Goal: Book appointment/travel/reservation

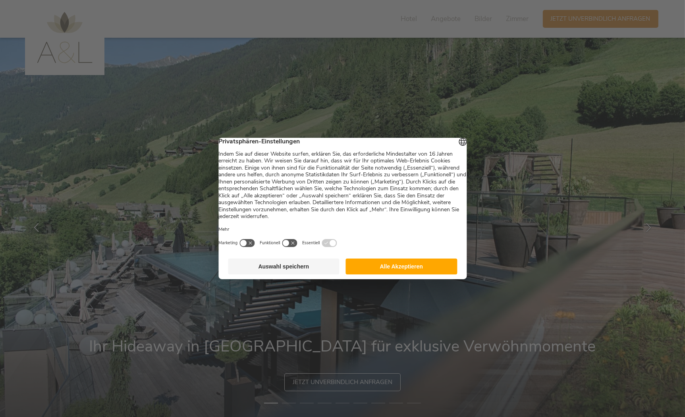
click at [387, 275] on button "Alle Akzeptieren" at bounding box center [402, 267] width 112 height 16
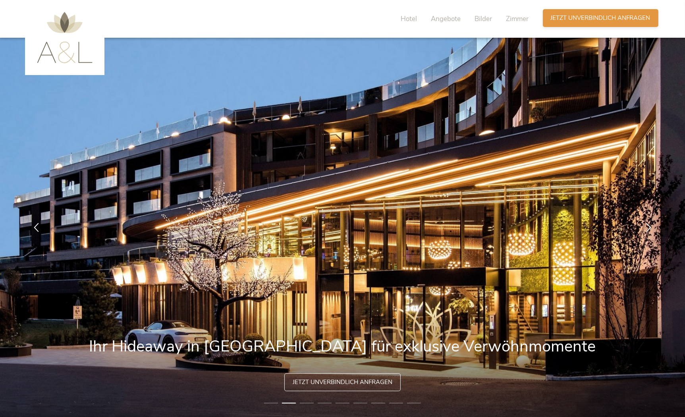
click at [562, 17] on span "Jetzt unverbindlich anfragen" at bounding box center [601, 18] width 100 height 8
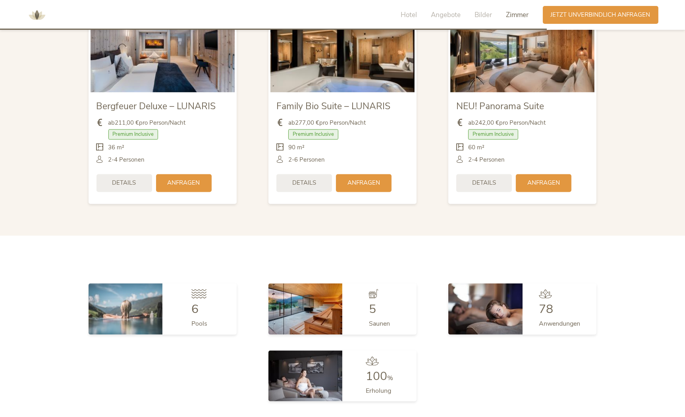
scroll to position [1898, 0]
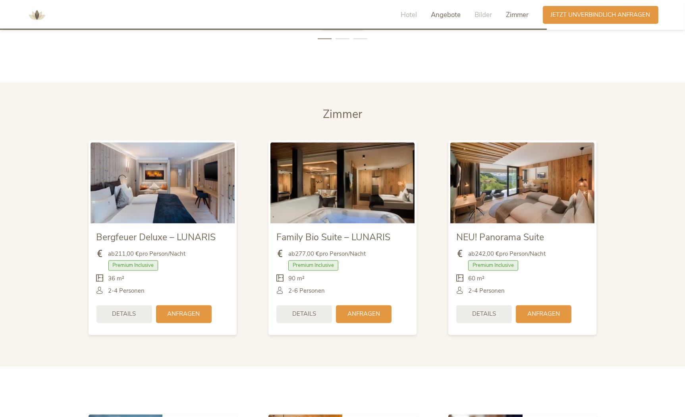
click at [441, 12] on span "Angebote" at bounding box center [446, 14] width 30 height 9
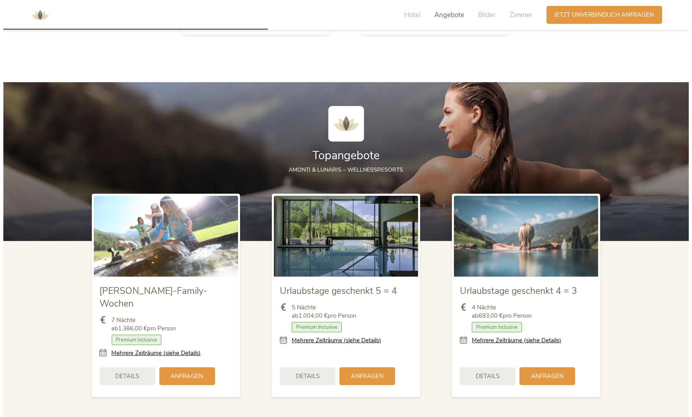
scroll to position [1049, 0]
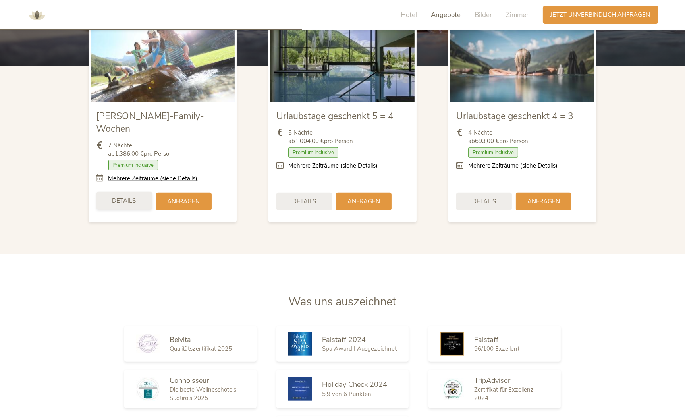
click at [111, 192] on div "Details" at bounding box center [125, 201] width 56 height 18
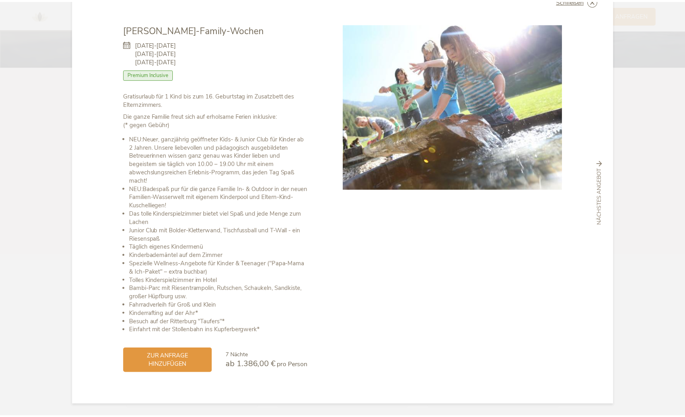
scroll to position [0, 0]
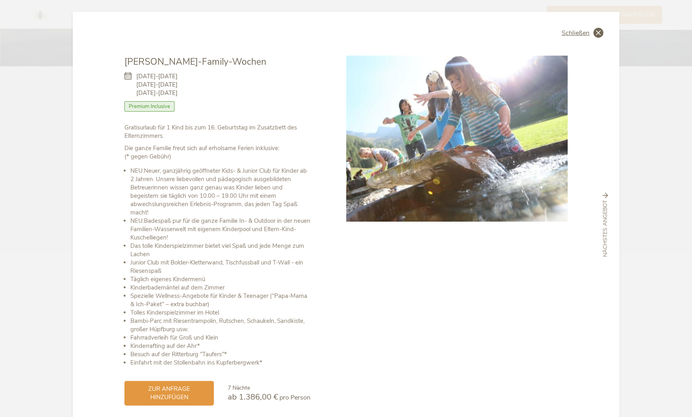
click at [564, 30] on span "Schließen" at bounding box center [575, 33] width 28 height 6
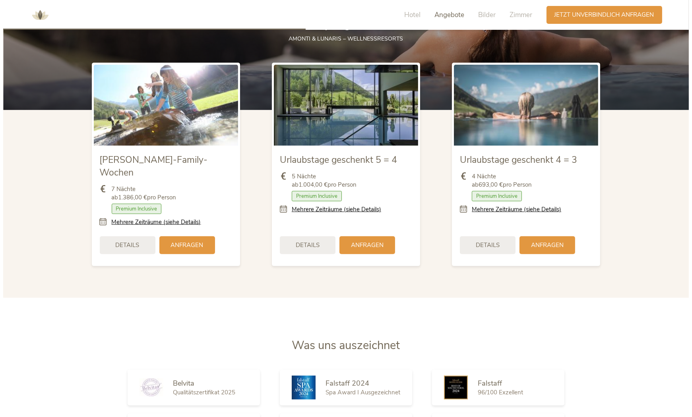
scroll to position [1136, 0]
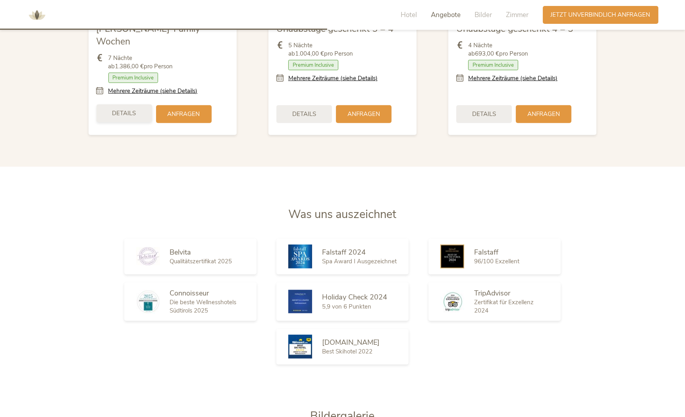
click at [107, 104] on div "Details" at bounding box center [125, 113] width 56 height 18
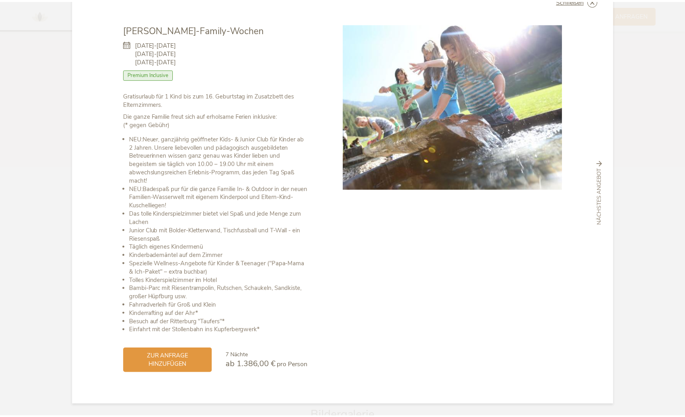
scroll to position [0, 0]
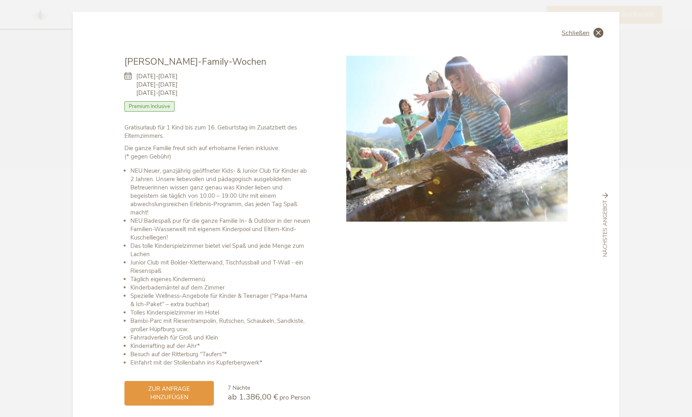
click at [561, 31] on span "Schließen" at bounding box center [575, 33] width 28 height 6
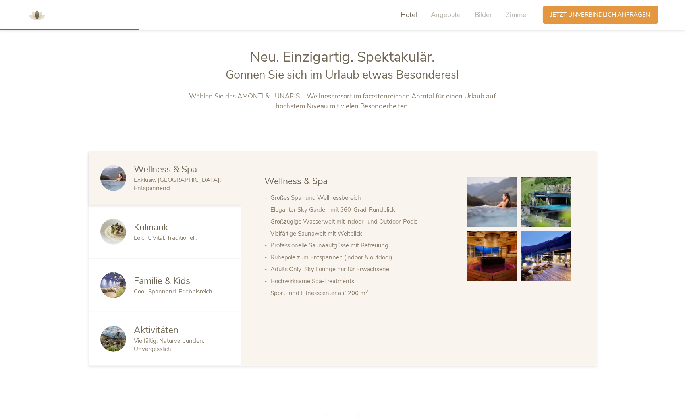
scroll to position [568, 0]
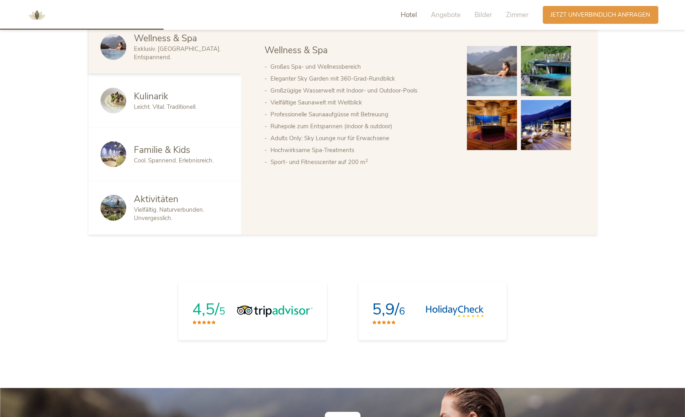
click at [178, 104] on span "Leicht. Vital. Traditionell." at bounding box center [165, 107] width 63 height 8
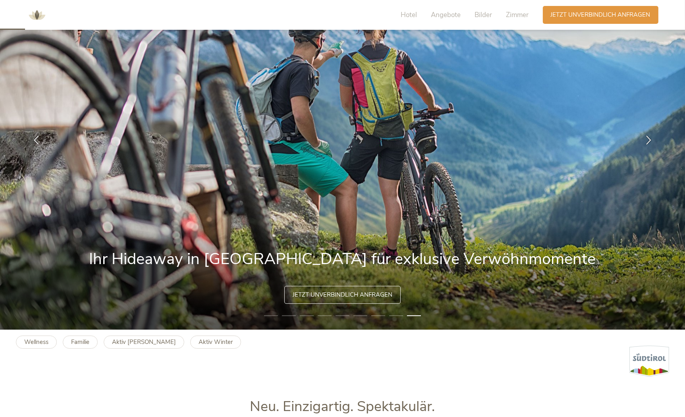
scroll to position [0, 0]
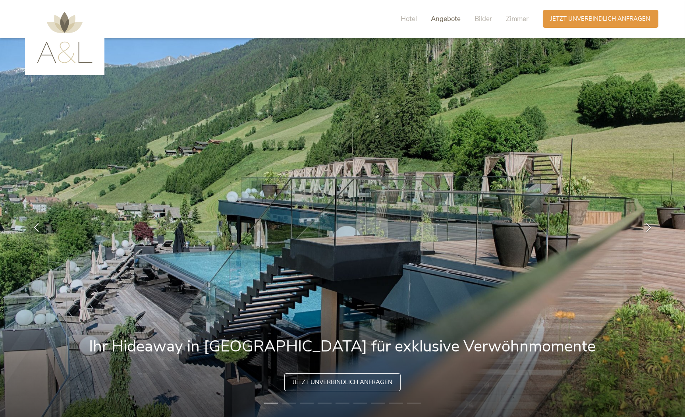
click at [437, 20] on span "Angebote" at bounding box center [446, 18] width 30 height 9
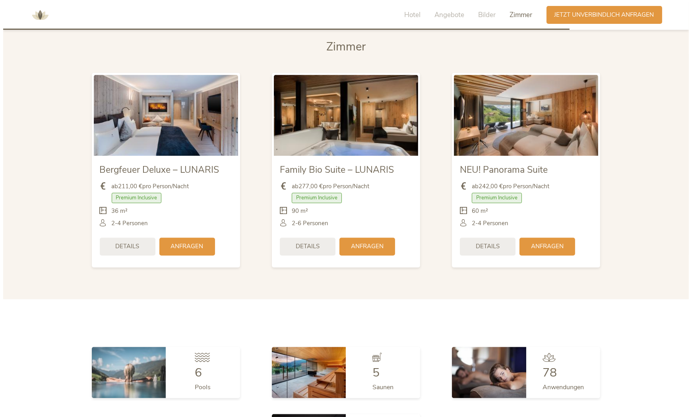
scroll to position [2053, 0]
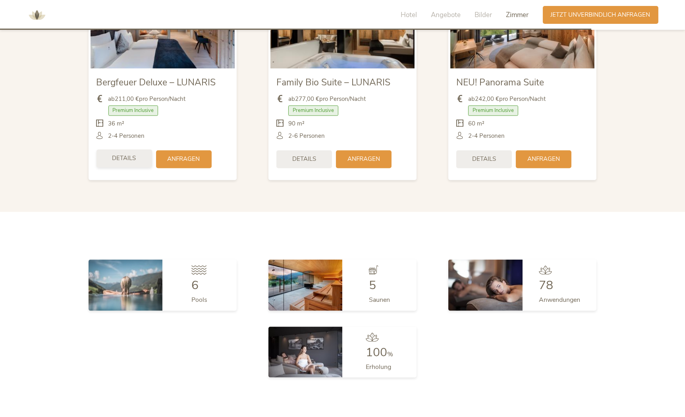
click at [128, 155] on span "Details" at bounding box center [124, 159] width 24 height 8
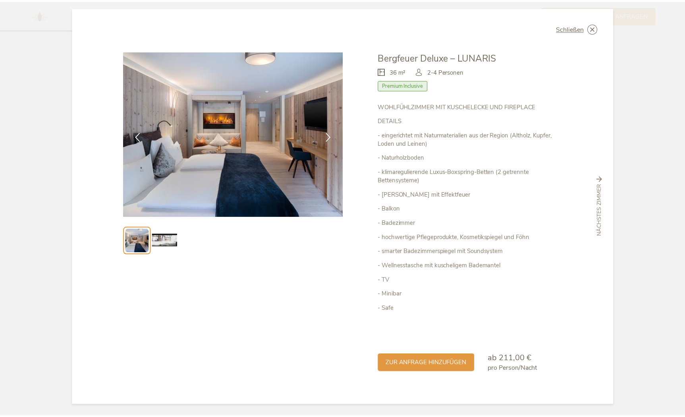
scroll to position [0, 0]
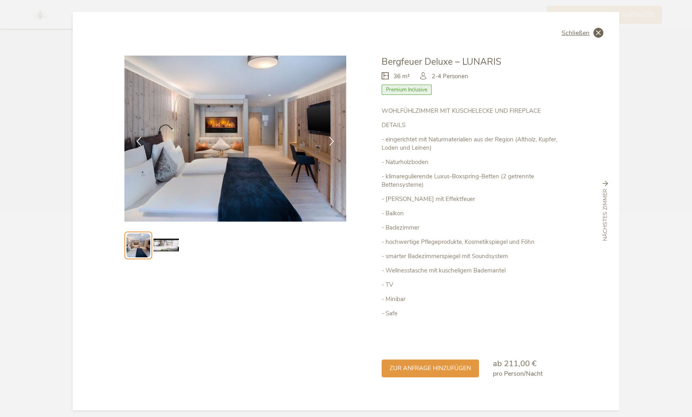
click at [567, 33] on span "Schließen" at bounding box center [575, 33] width 28 height 6
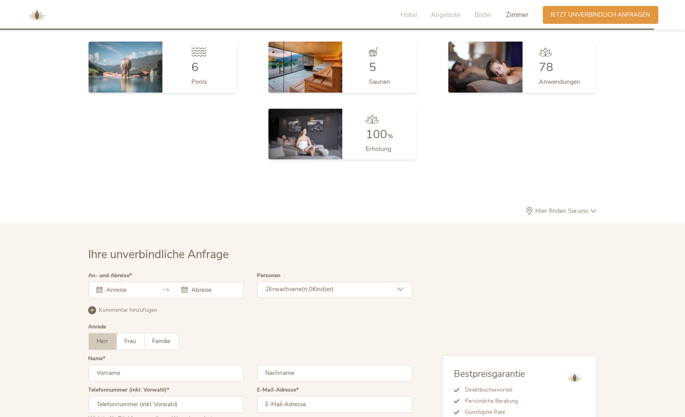
scroll to position [2378, 0]
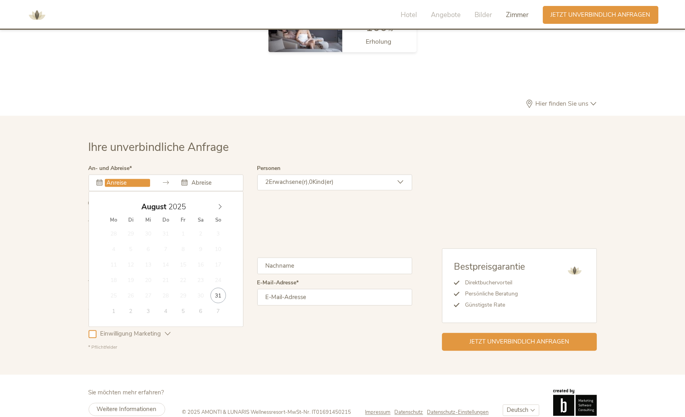
click at [116, 179] on input "text" at bounding box center [127, 183] width 45 height 8
click at [221, 204] on icon at bounding box center [220, 207] width 6 height 6
type input "13.09.2025"
click at [211, 174] on div "13.09.2025" at bounding box center [166, 182] width 155 height 17
click at [203, 179] on input "text" at bounding box center [212, 183] width 45 height 8
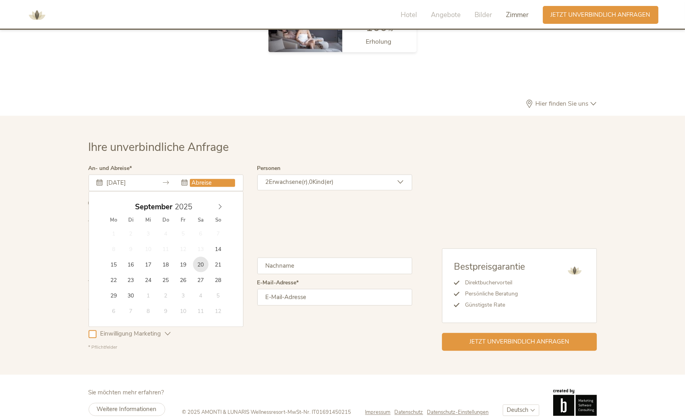
type input "20.09.2025"
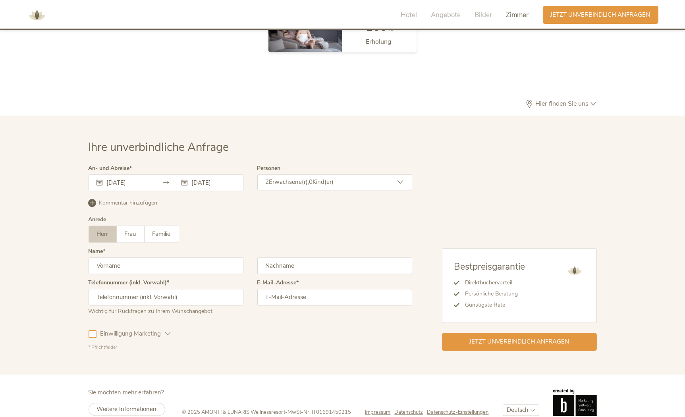
click at [401, 179] on icon at bounding box center [401, 182] width 6 height 6
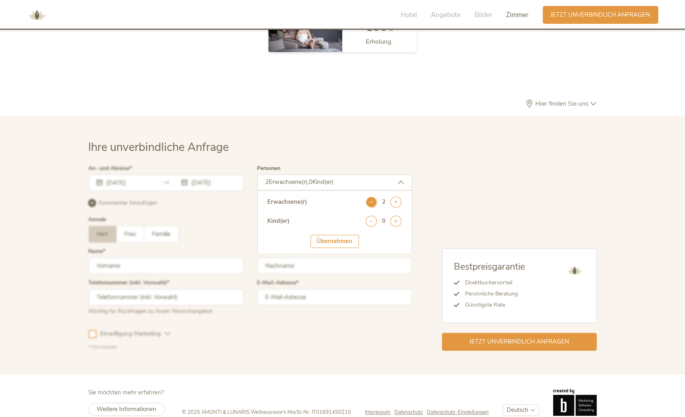
click at [372, 197] on icon at bounding box center [371, 202] width 11 height 11
click at [344, 235] on div "Übernehmen" at bounding box center [335, 241] width 48 height 13
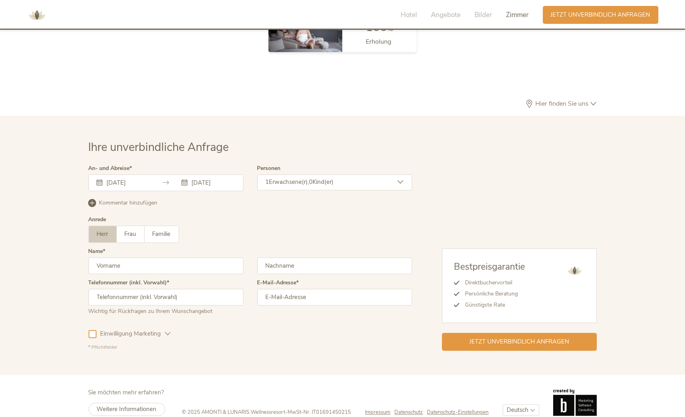
click at [109, 257] on input "text" at bounding box center [166, 265] width 155 height 17
type input "Uwe"
type input "Achtstätter"
type input "+49 172 6292852"
type input "Uwe.Achtstaetter@online.de"
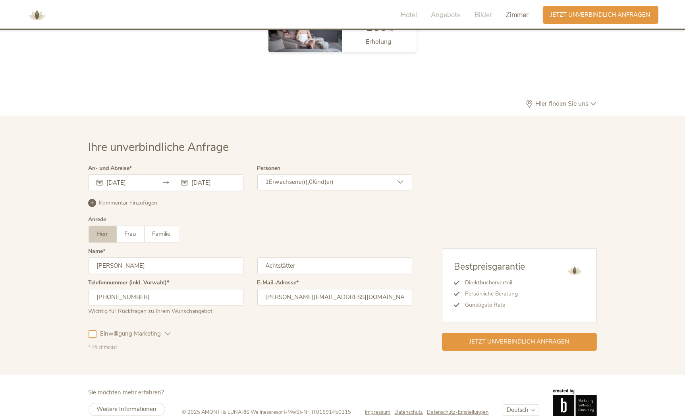
click at [93, 330] on div at bounding box center [93, 334] width 8 height 8
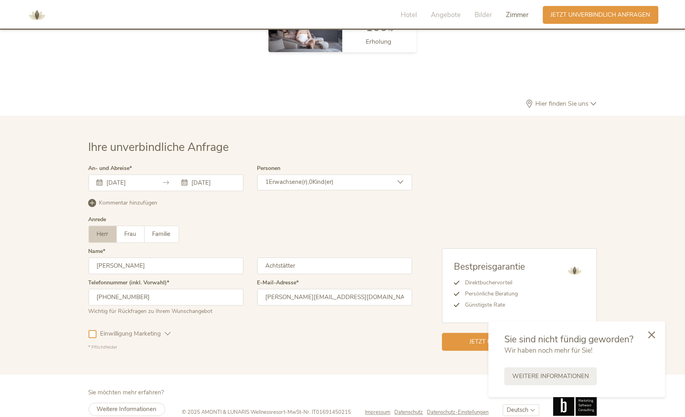
click at [55, 224] on div "Ihre unverbindliche Anfrage An- und Abreise 13.09.2025 20.09.2025 September 202…" at bounding box center [342, 245] width 685 height 259
click at [654, 336] on icon at bounding box center [651, 334] width 7 height 7
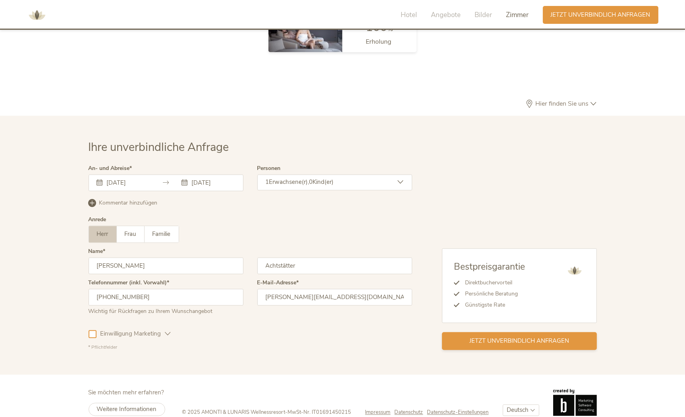
click at [508, 337] on span "Jetzt unverbindlich anfragen" at bounding box center [520, 341] width 100 height 8
